Goal: Check status: Check status

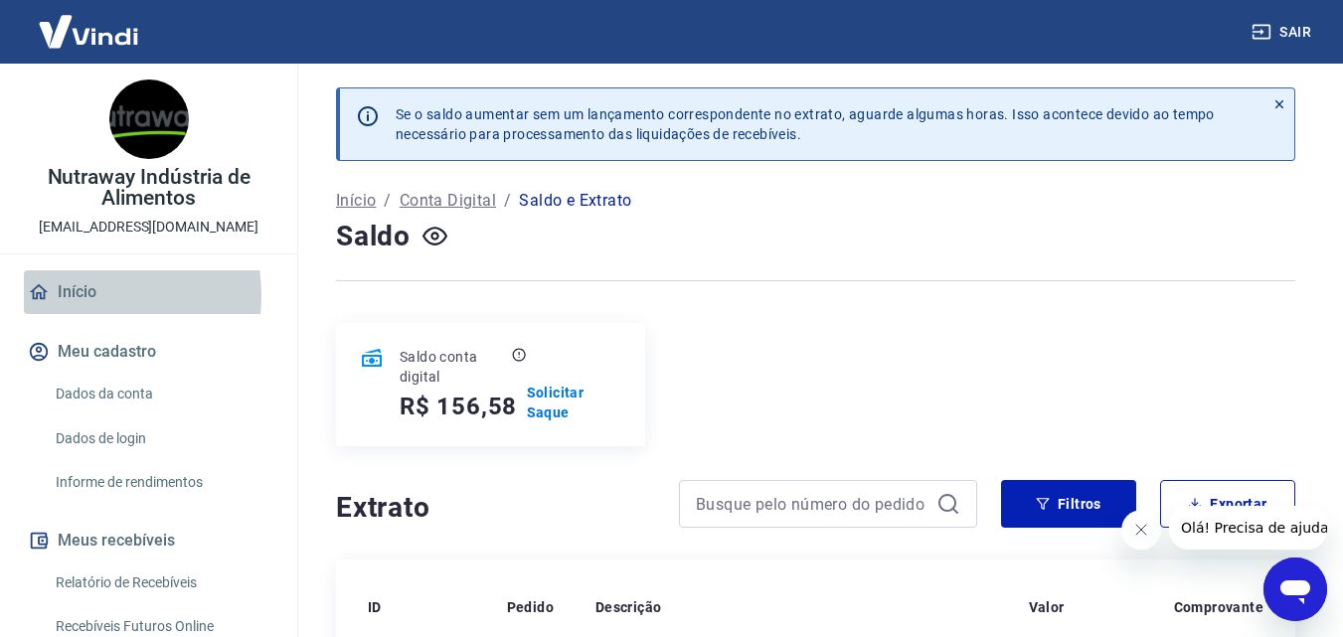
click at [81, 295] on link "Início" at bounding box center [149, 292] width 250 height 44
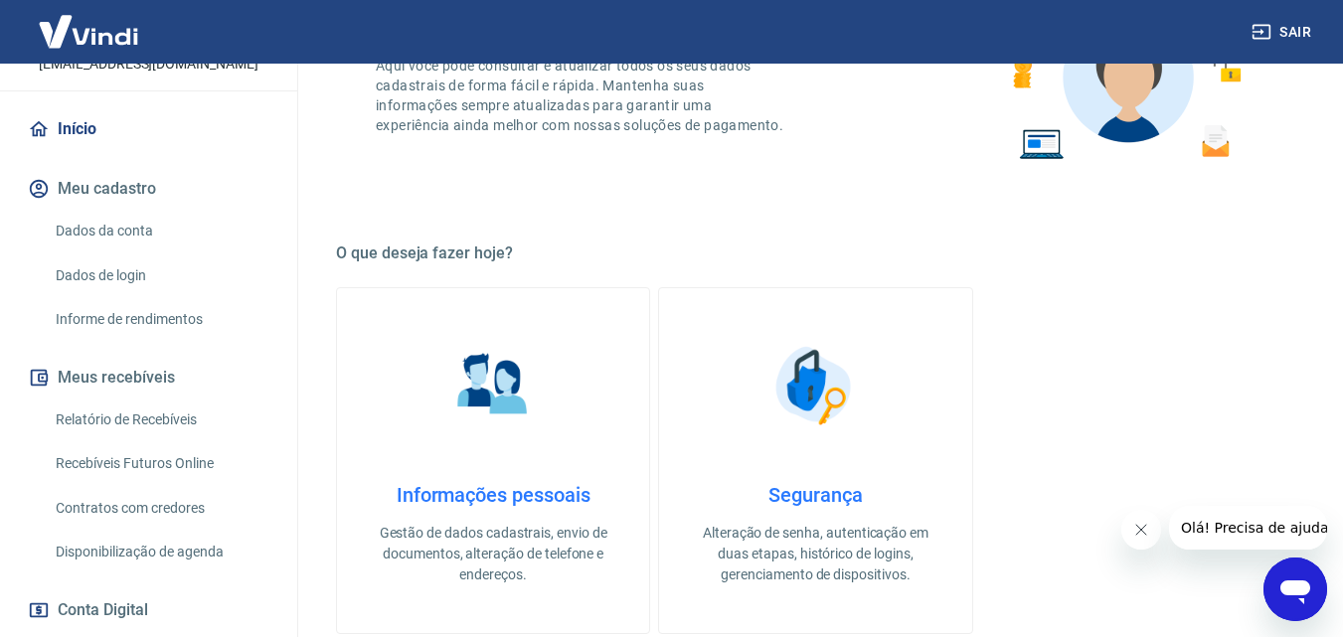
scroll to position [199, 0]
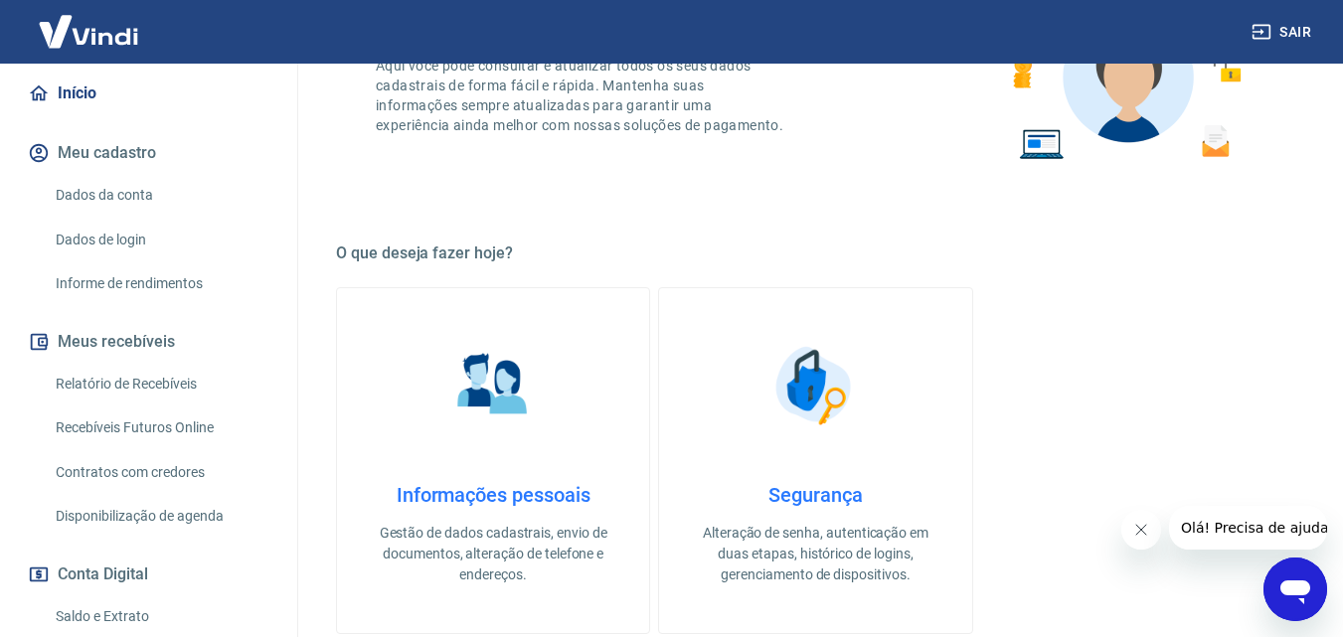
click at [163, 428] on link "Recebíveis Futuros Online" at bounding box center [161, 428] width 226 height 41
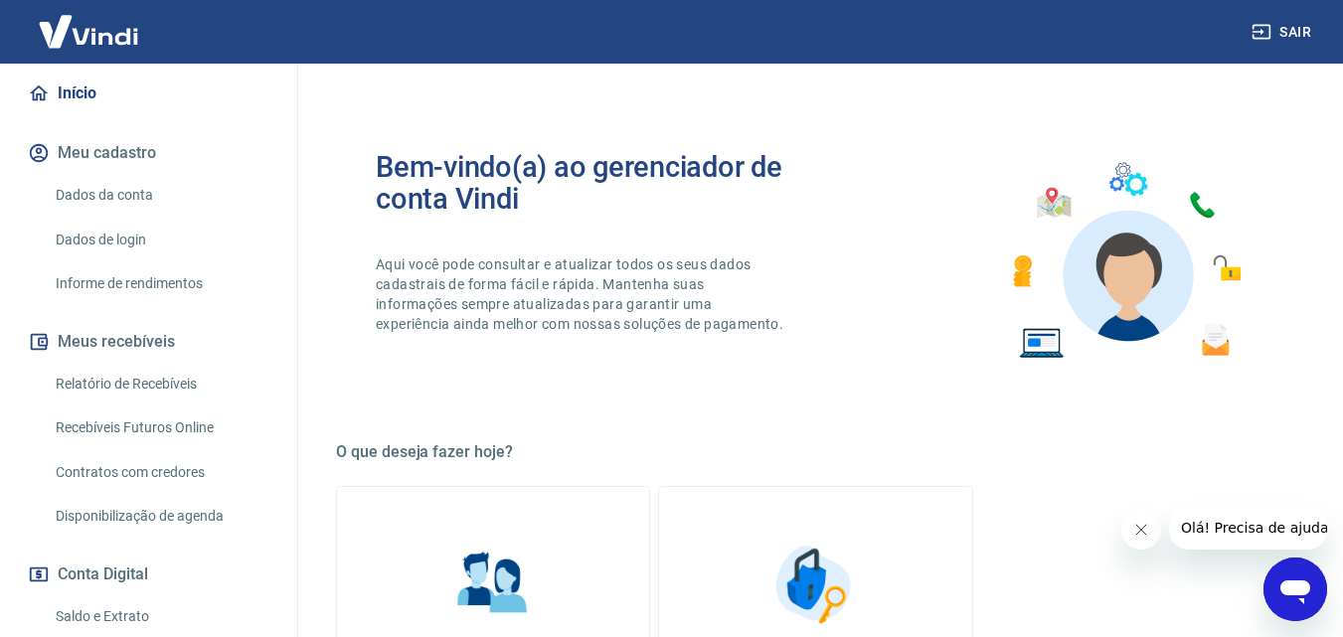
scroll to position [0, 0]
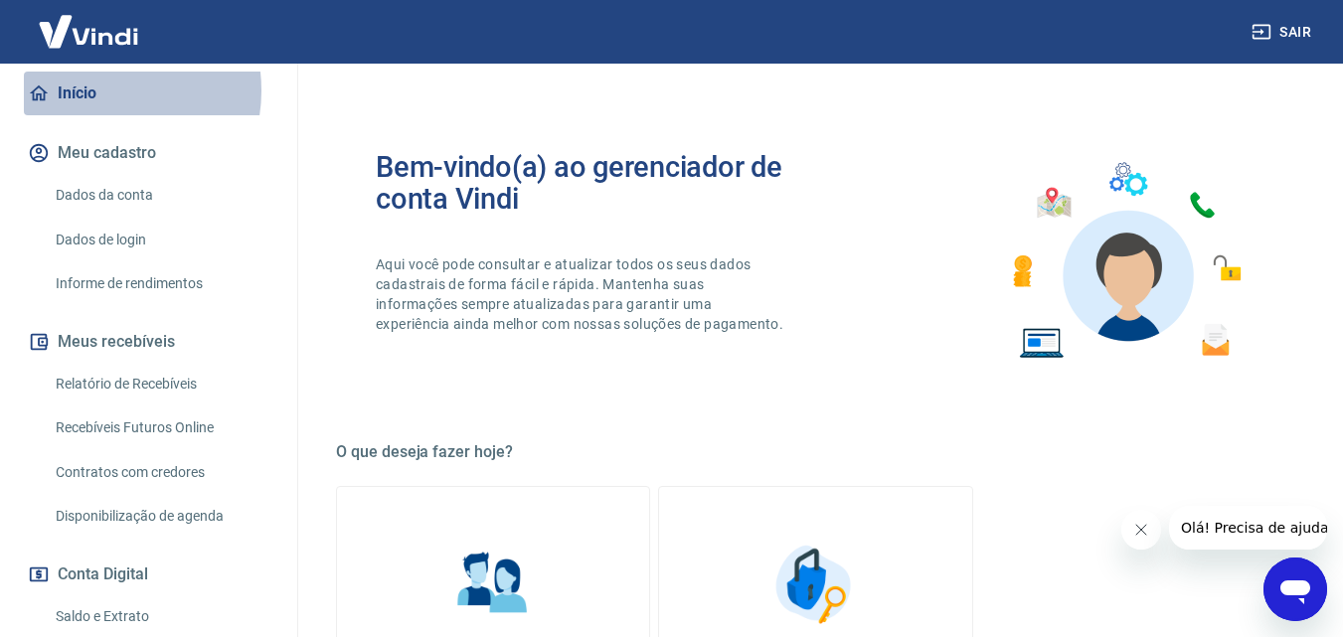
click at [93, 90] on link "Início" at bounding box center [149, 94] width 250 height 44
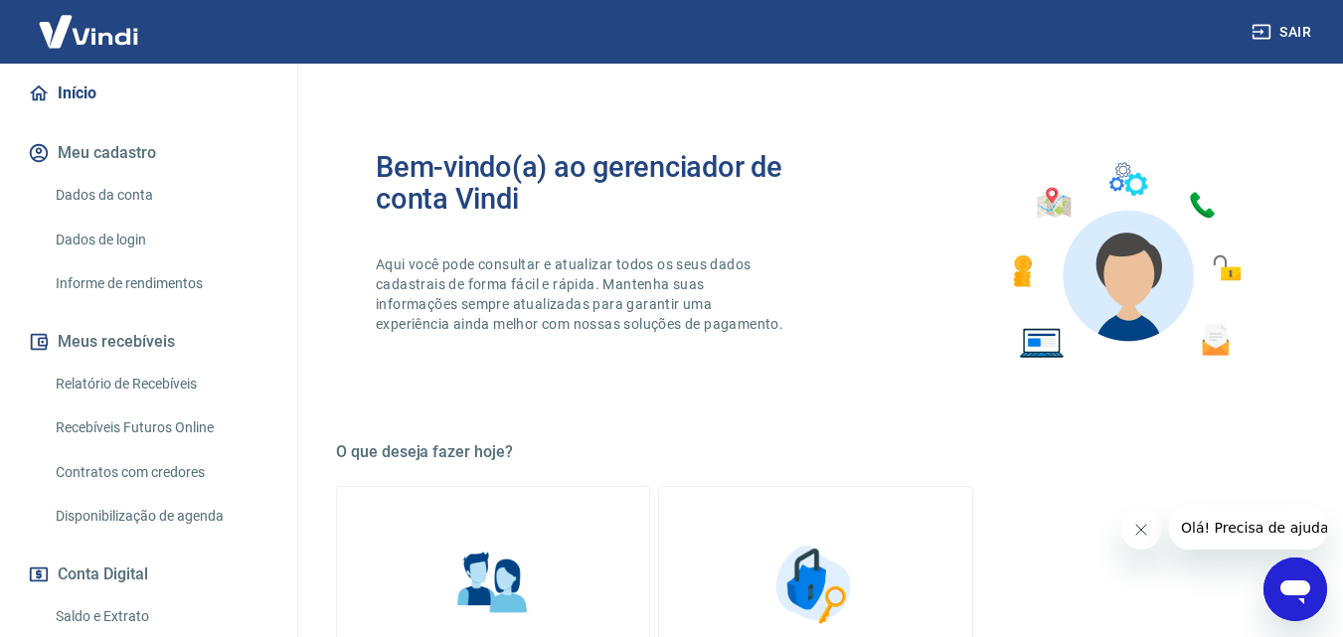
click at [80, 86] on link "Início" at bounding box center [149, 94] width 250 height 44
click at [154, 378] on link "Relatório de Recebíveis" at bounding box center [161, 384] width 226 height 41
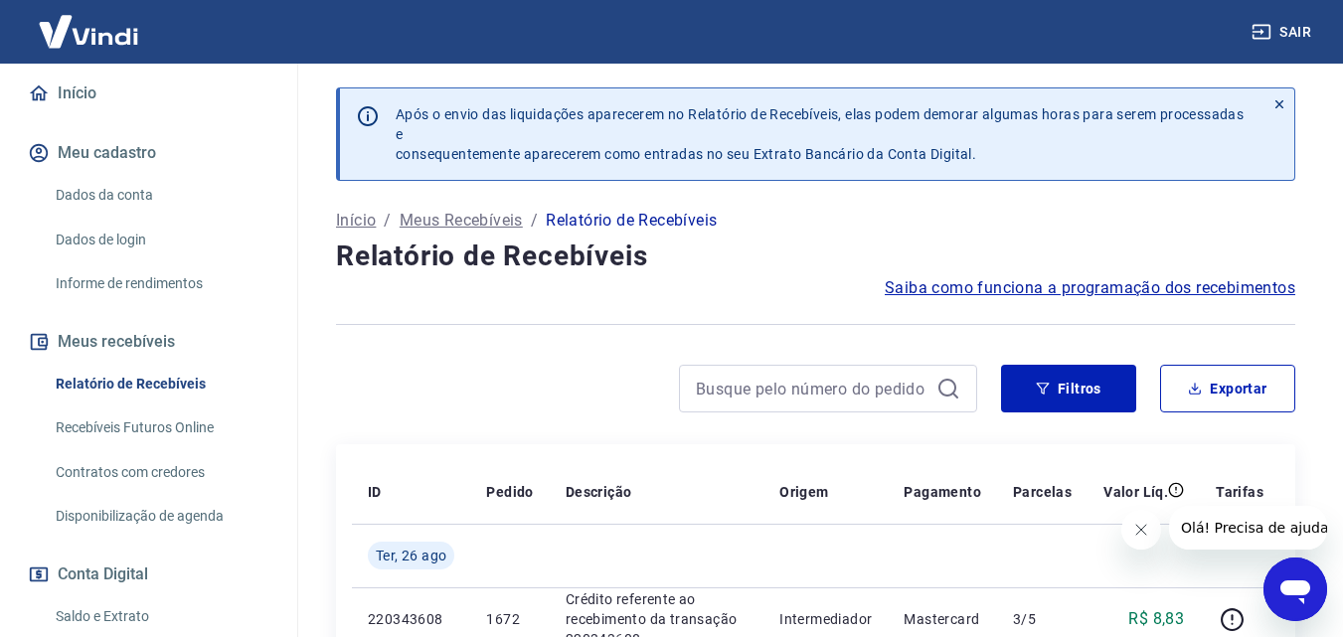
click at [154, 343] on button "Meus recebíveis" at bounding box center [149, 342] width 250 height 44
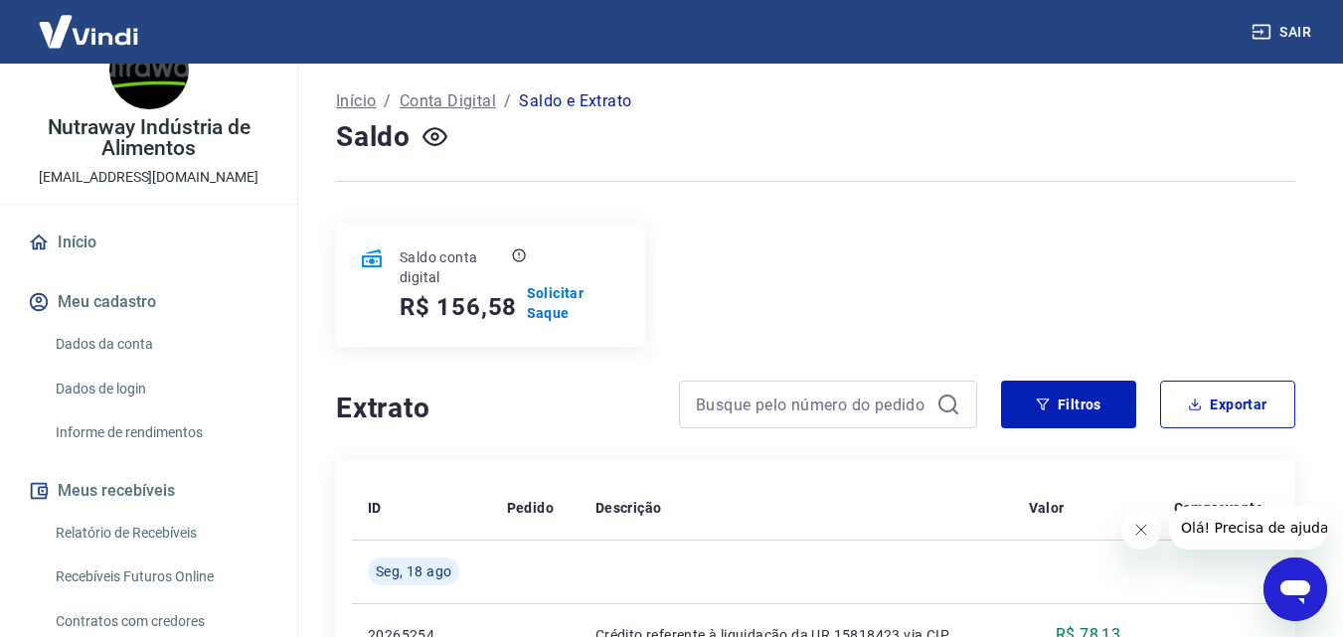
scroll to position [99, 0]
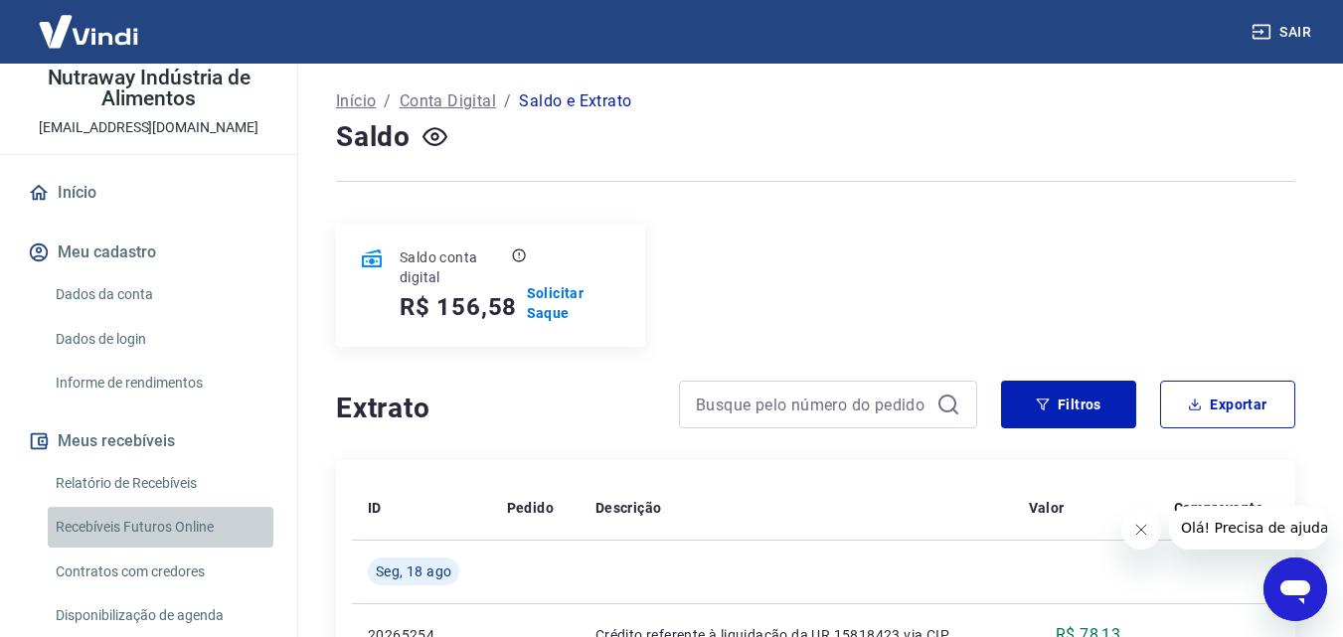
click at [185, 520] on link "Recebíveis Futuros Online" at bounding box center [161, 527] width 226 height 41
